Goal: Find specific page/section: Find specific page/section

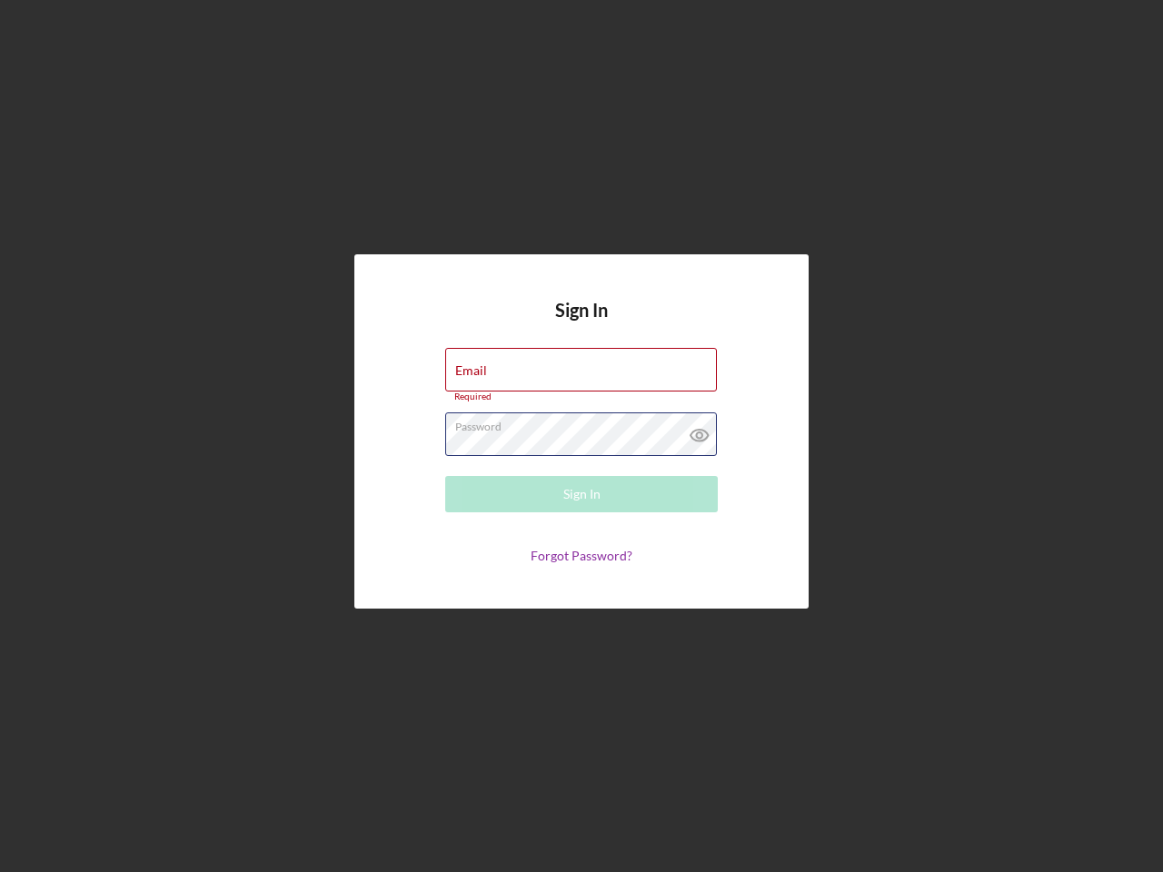
click at [582, 436] on div "Password Required" at bounding box center [581, 435] width 273 height 45
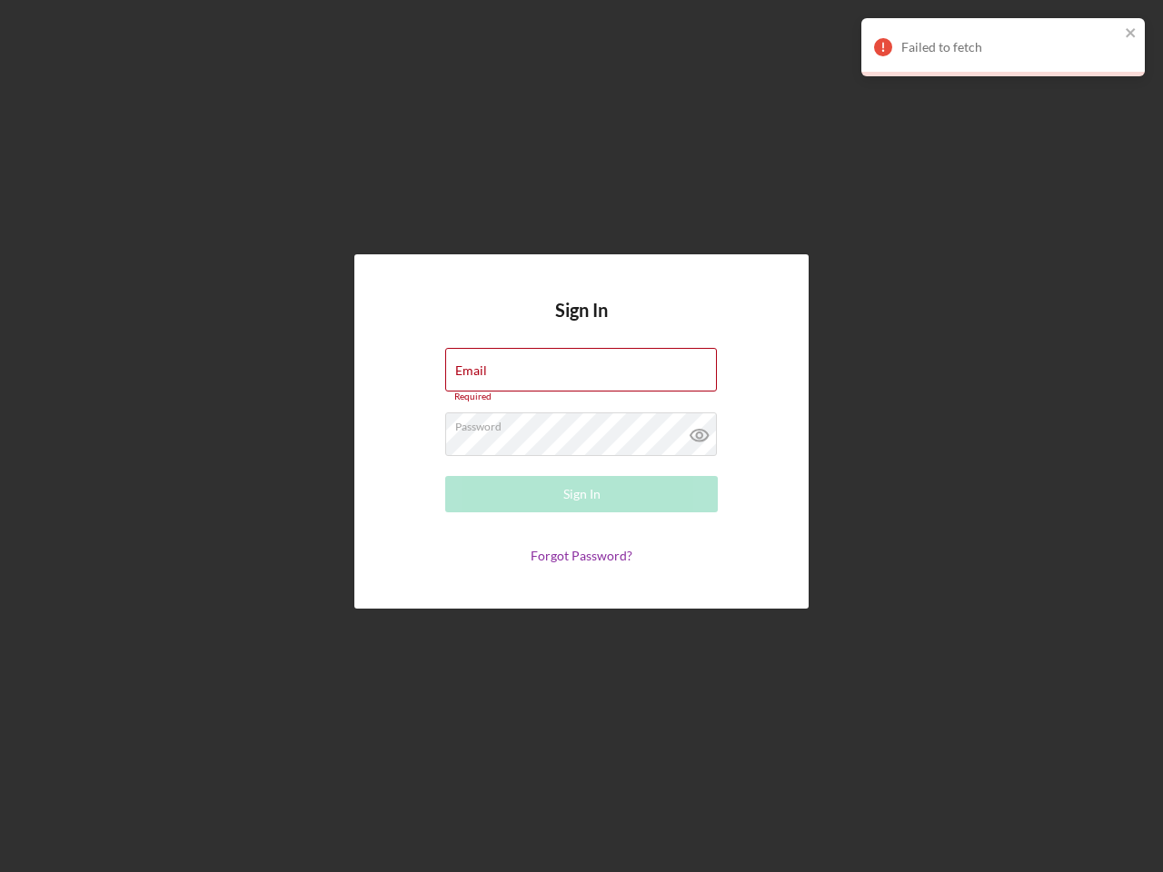
click at [700, 431] on icon at bounding box center [699, 435] width 45 height 45
